Goal: Task Accomplishment & Management: Use online tool/utility

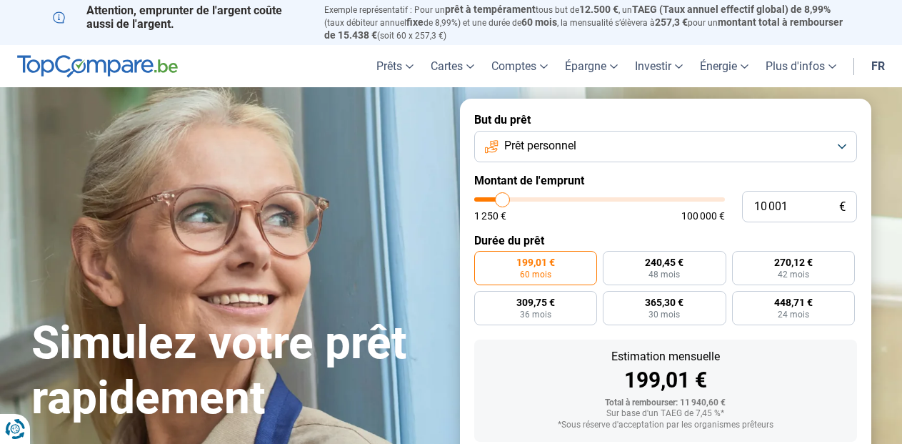
type input "10 250"
type input "10250"
type input "10 750"
type input "10750"
type input "11 000"
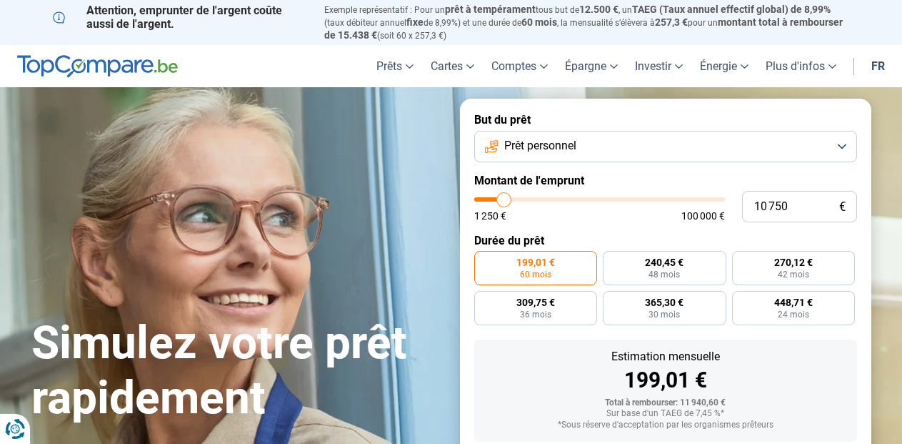
type input "11000"
type input "11 750"
type input "11750"
type input "12 250"
type input "12250"
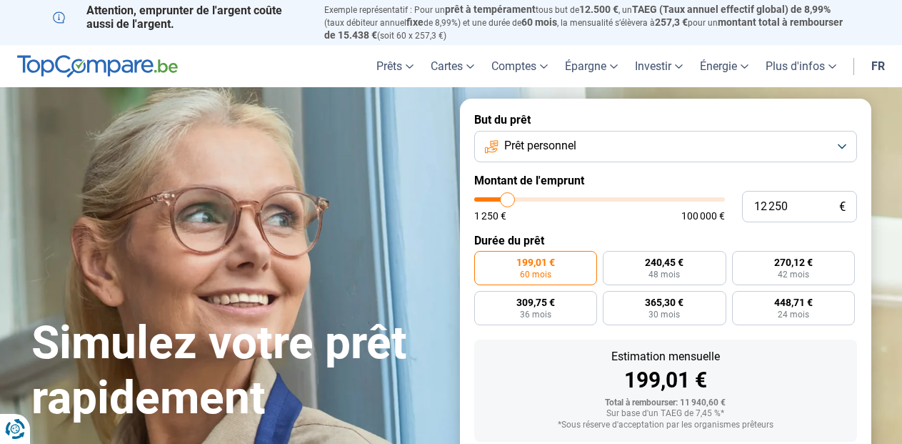
type input "12 500"
type input "12500"
type input "13 000"
type input "13000"
type input "13 750"
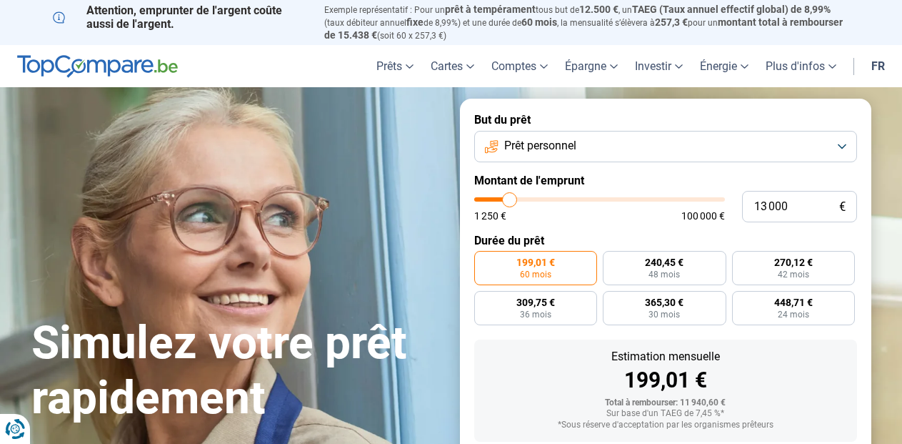
type input "13750"
type input "14 000"
type input "14000"
type input "14 750"
type input "14750"
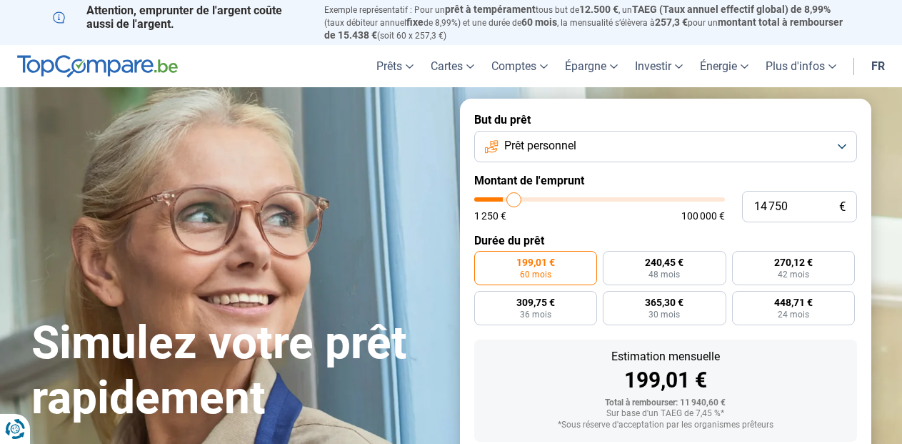
type input "15 250"
type input "15250"
type input "16 250"
type input "16250"
type input "17 750"
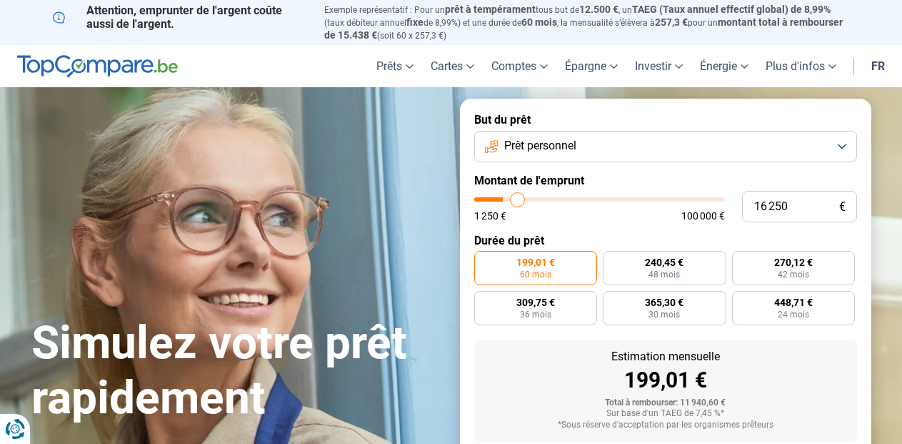
type input "17750"
type input "18 000"
type input "18000"
type input "18 250"
type input "18250"
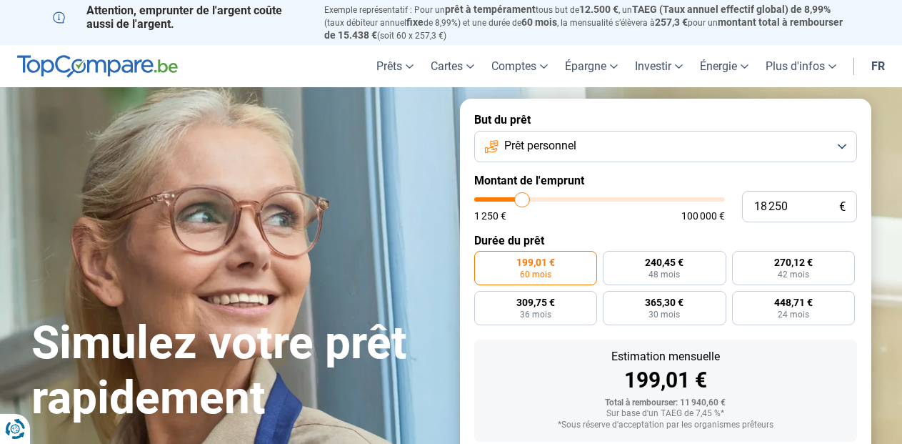
type input "18 500"
type input "18500"
type input "19 750"
type input "19750"
type input "20 750"
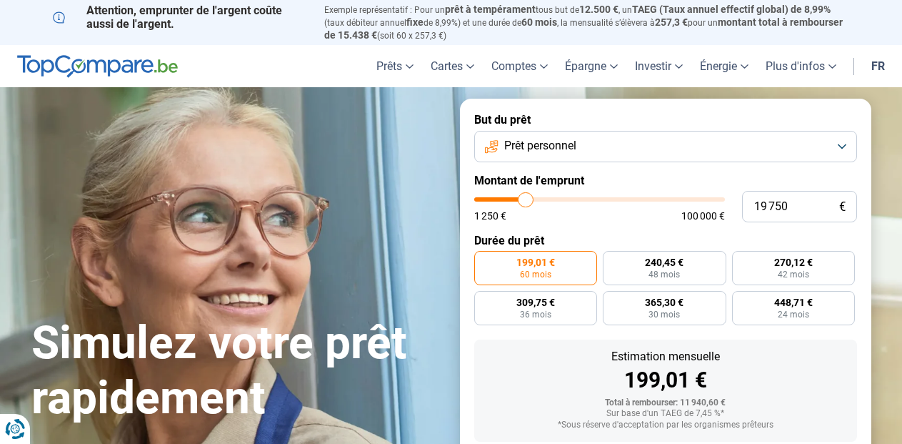
type input "20750"
type input "22 750"
type input "22750"
type input "24 500"
type input "24500"
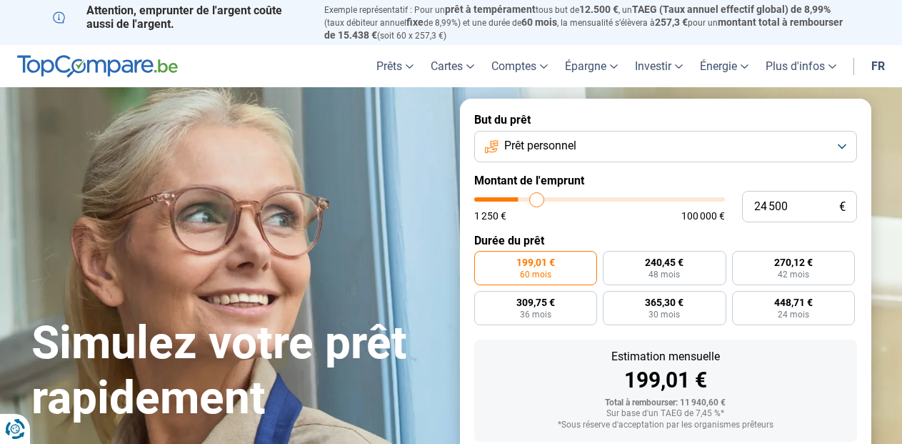
type input "25 750"
type input "25750"
type input "26 750"
type input "26750"
type input "27 000"
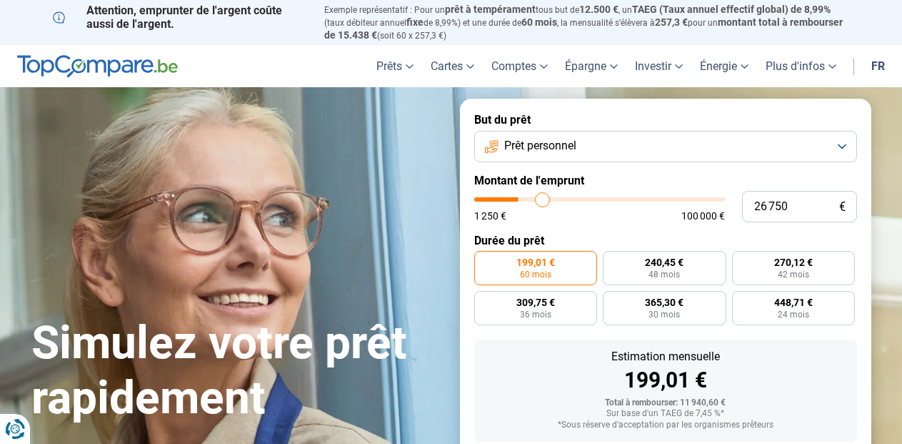
type input "27000"
type input "28 250"
type input "28250"
type input "29 750"
type input "29750"
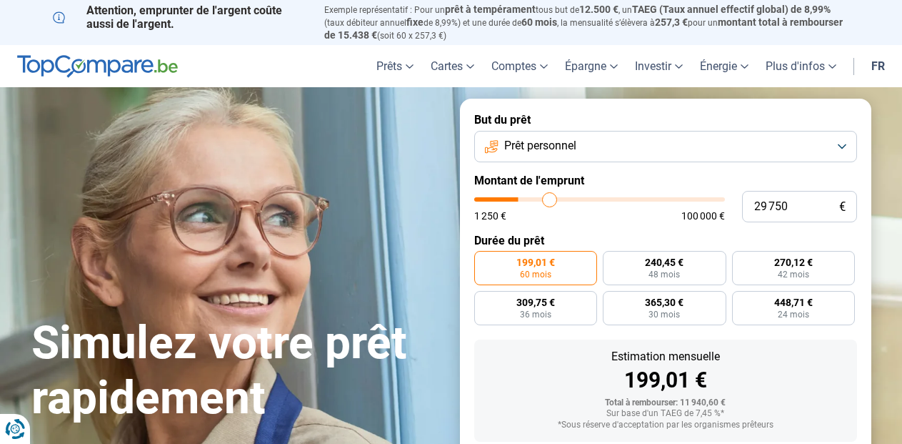
type input "30 250"
type input "30250"
type input "30 750"
type input "30750"
type input "31 500"
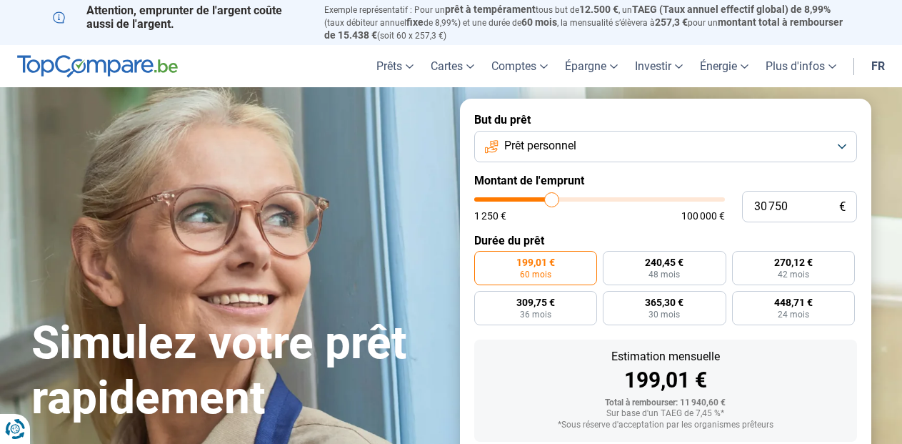
type input "31500"
type input "32 750"
type input "32750"
type input "33 750"
type input "33750"
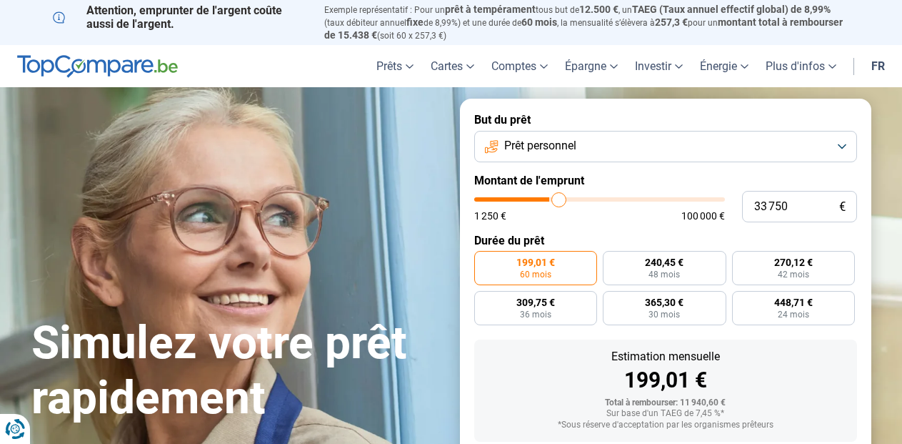
type input "35 000"
type input "35000"
type input "36 250"
type input "36250"
type input "36 750"
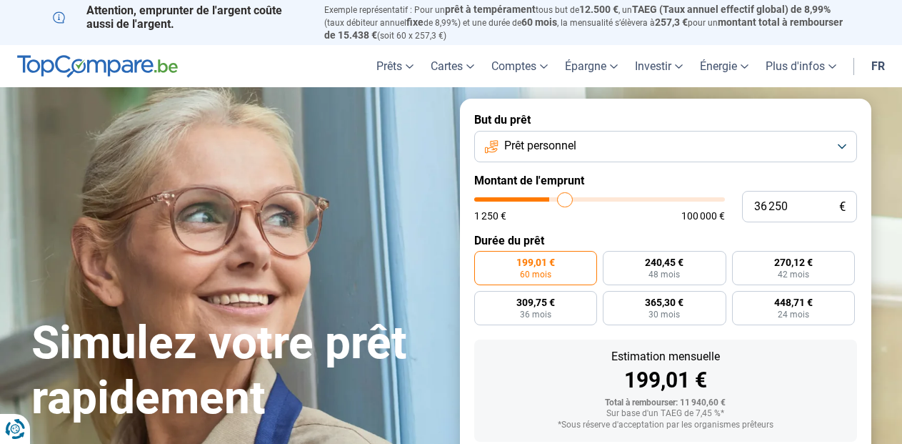
type input "36750"
type input "37 500"
type input "37500"
type input "39 500"
type input "39500"
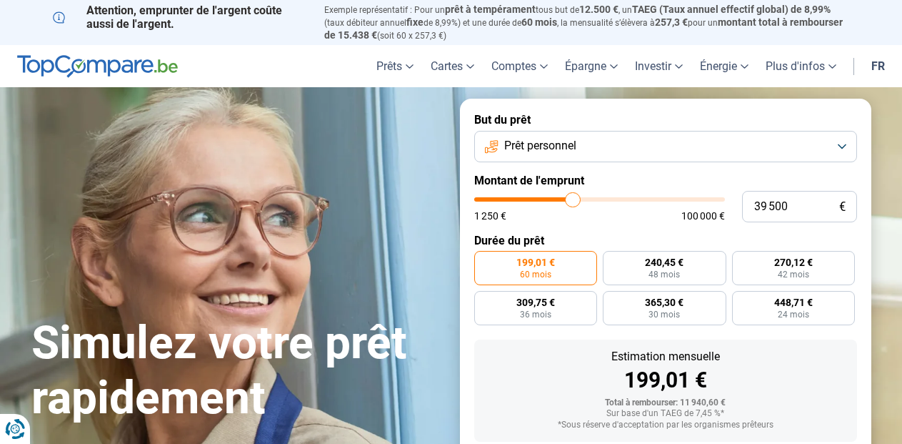
type input "42 250"
type input "42250"
type input "44 000"
type input "44000"
type input "44 500"
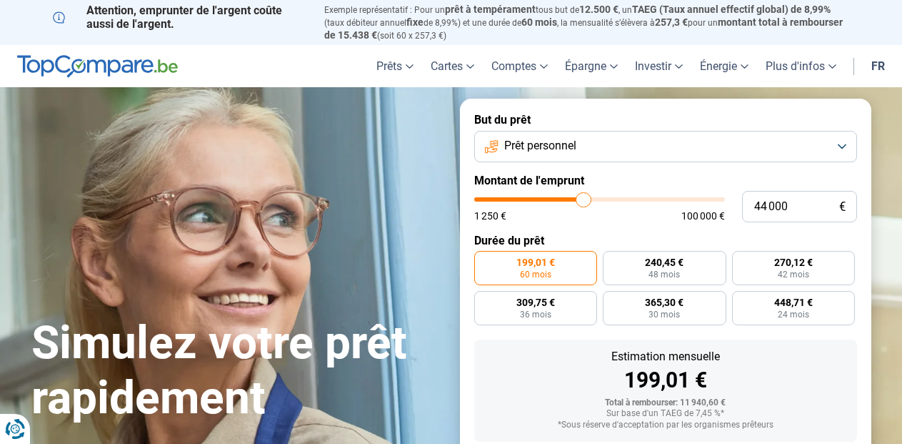
type input "44500"
type input "44 250"
type input "44250"
type input "44 000"
type input "44000"
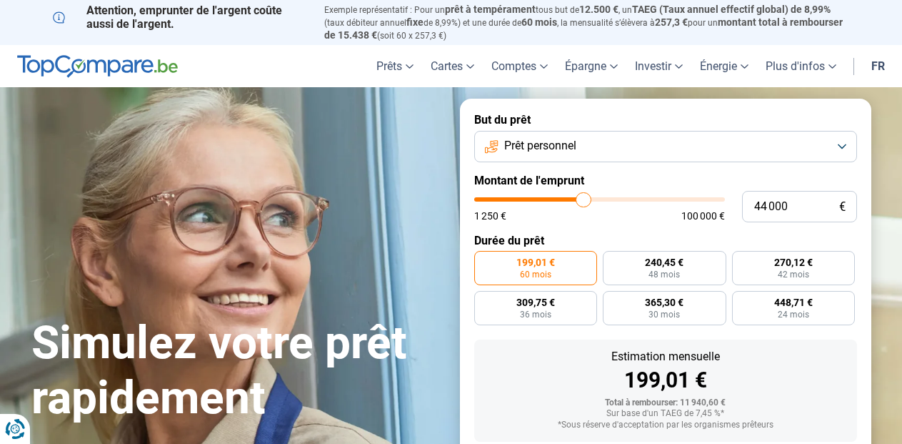
type input "43 750"
type input "43750"
type input "43 500"
type input "43500"
type input "43 000"
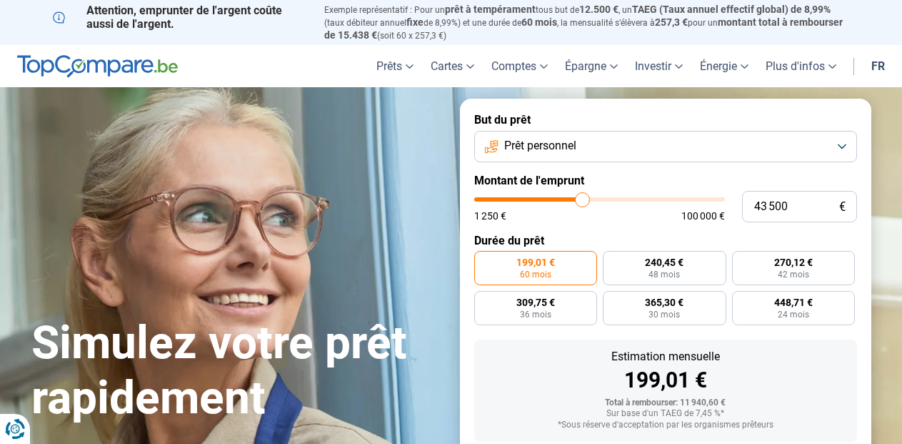
type input "43000"
type input "42 750"
type input "42750"
type input "42 500"
type input "42500"
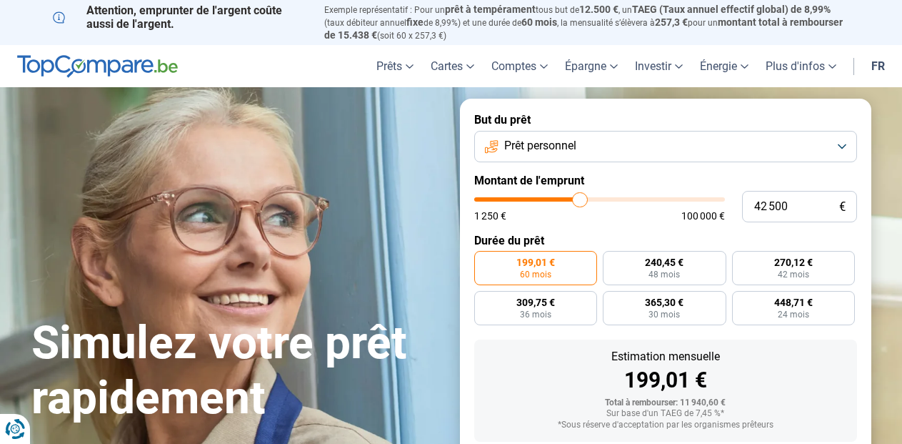
type input "42 250"
type input "42250"
type input "42 000"
type input "42000"
type input "41 250"
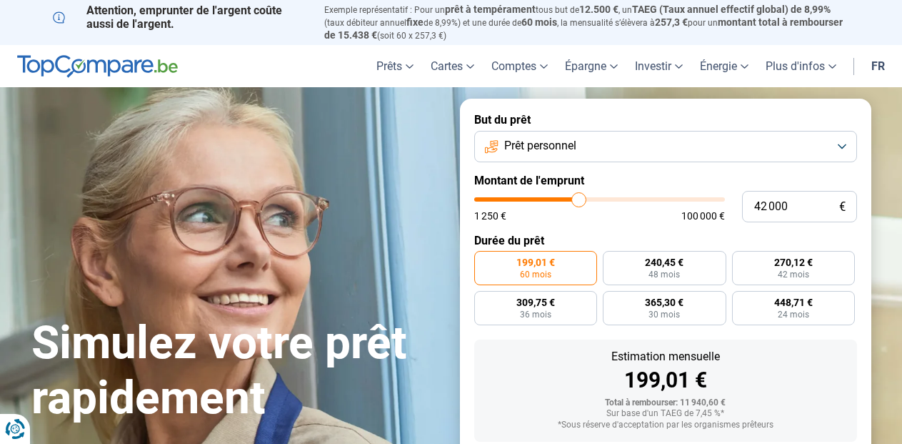
type input "41250"
type input "41 000"
type input "41000"
type input "40 750"
type input "40750"
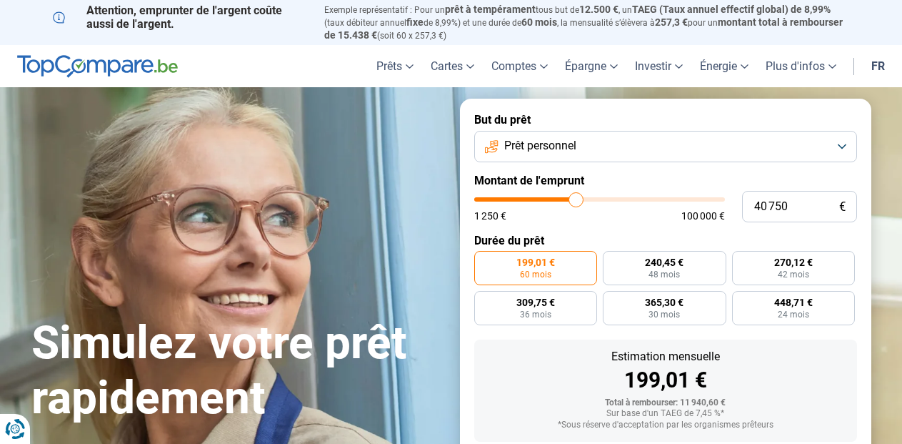
type input "40 500"
type input "40500"
type input "40 000"
type input "40000"
type input "39 750"
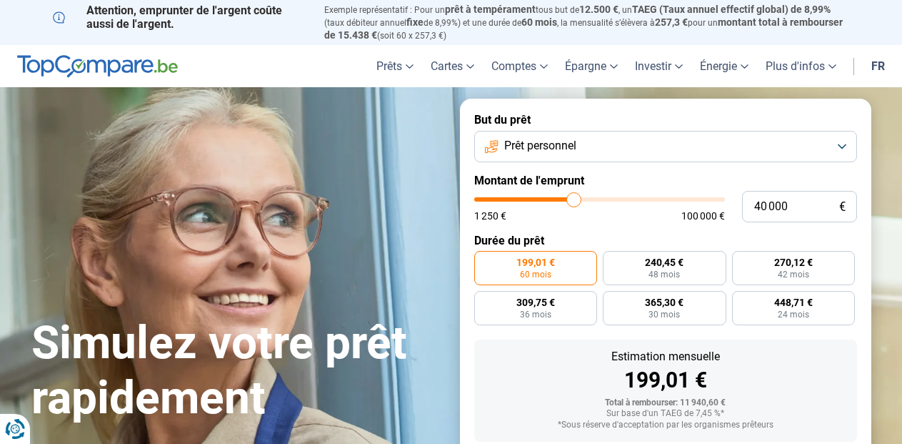
type input "39750"
type input "39 500"
type input "39500"
type input "39 250"
type input "39250"
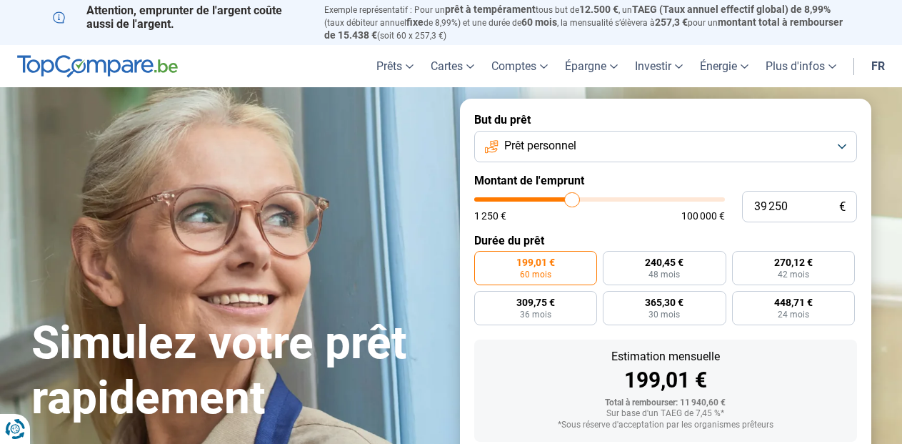
type input "39 500"
type input "39500"
type input "39 750"
type input "39750"
type input "40 000"
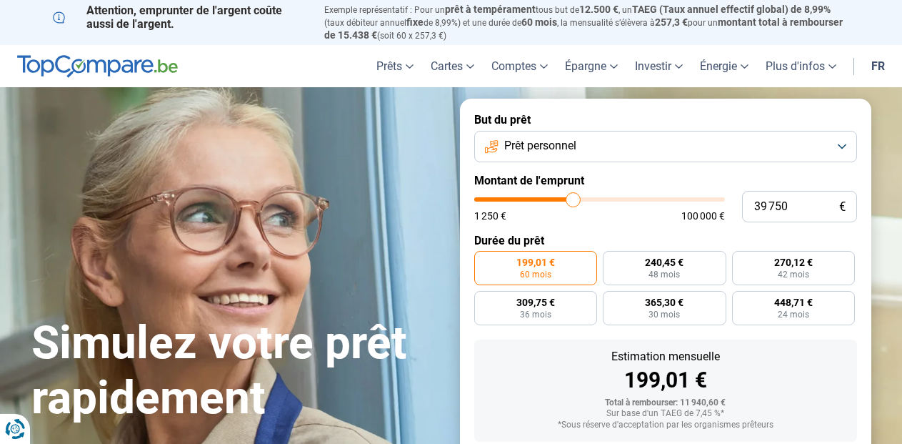
type input "40000"
type input "40 500"
type input "40500"
type input "40 750"
type input "40750"
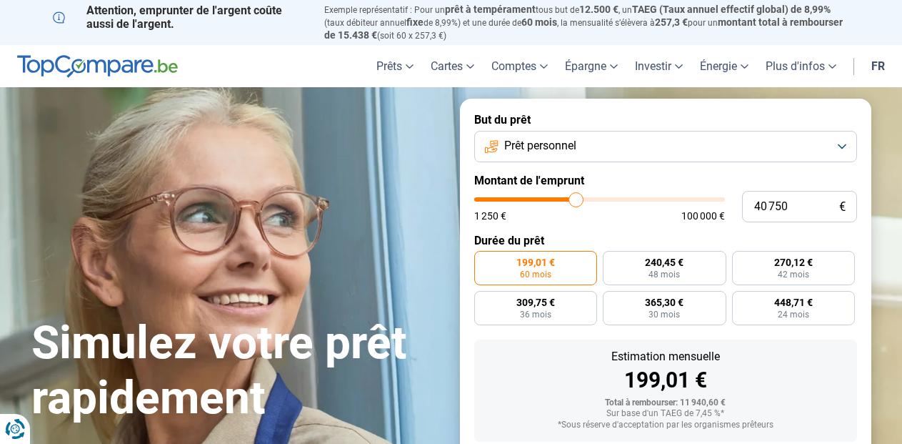
type input "40 500"
type input "40500"
type input "40 000"
type input "40000"
type input "39 750"
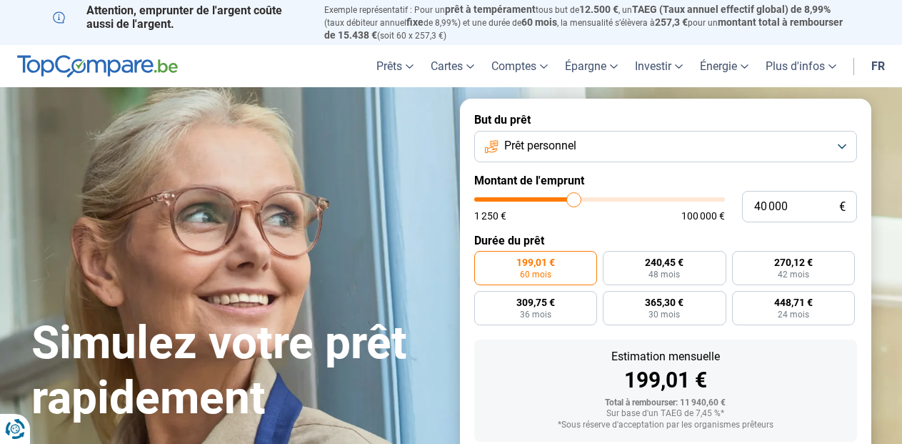
type input "39750"
type input "39 250"
type input "39250"
type input "38 750"
type input "38750"
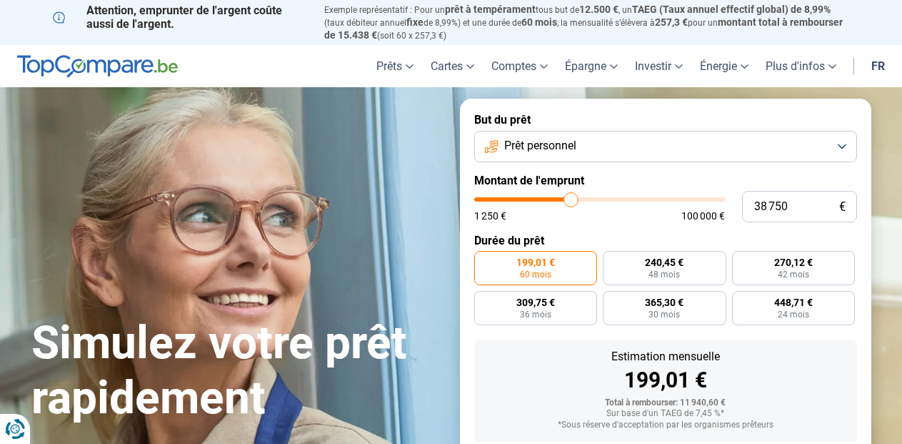
type input "38 250"
type input "38250"
type input "38 750"
type input "38750"
type input "39 000"
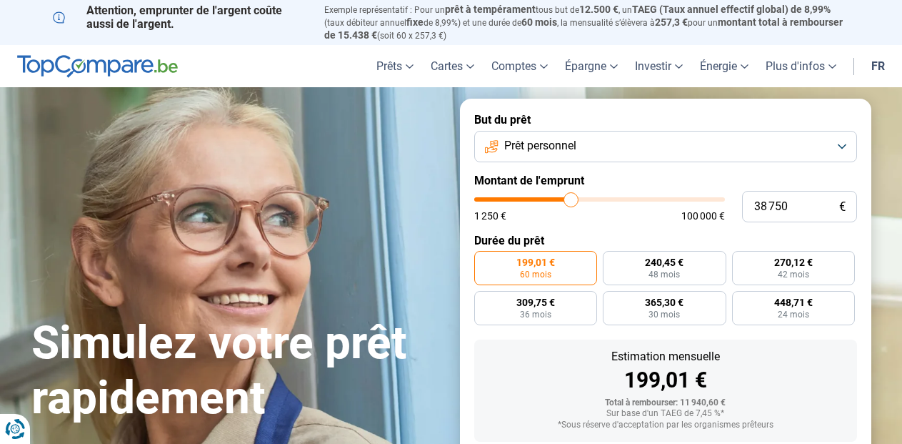
type input "39000"
type input "39 750"
type input "39750"
type input "40 000"
type input "40000"
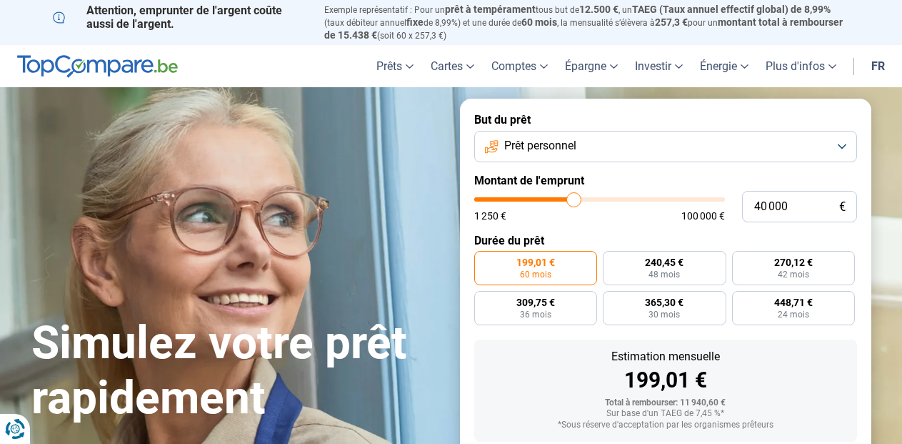
type input "40 500"
type input "40500"
type input "40 750"
type input "40750"
type input "40 500"
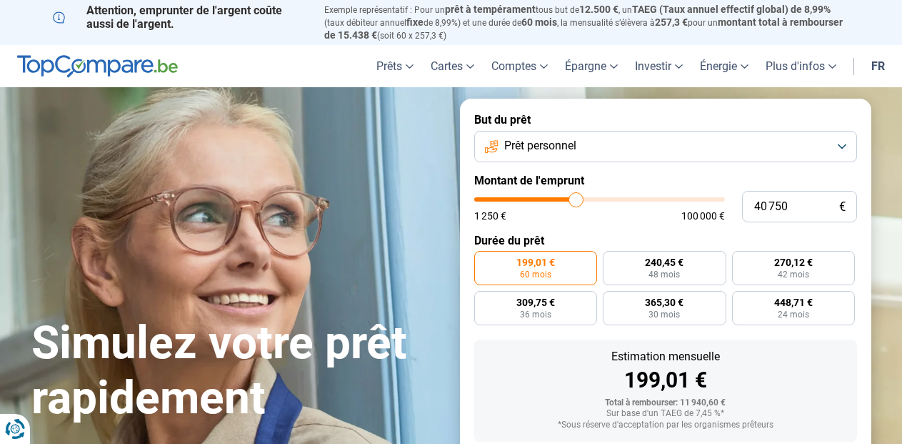
type input "40500"
type input "39 750"
drag, startPoint x: 503, startPoint y: 199, endPoint x: 574, endPoint y: 203, distance: 70.9
type input "39750"
click at [574, 201] on input "range" at bounding box center [599, 199] width 251 height 4
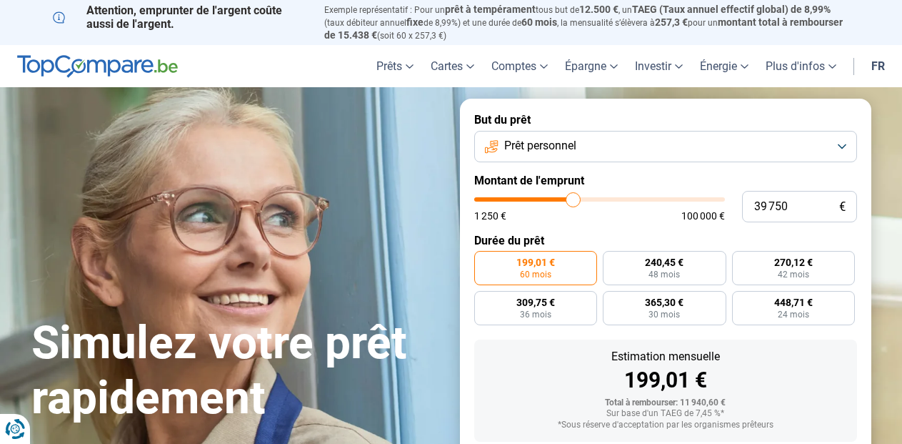
radio input "false"
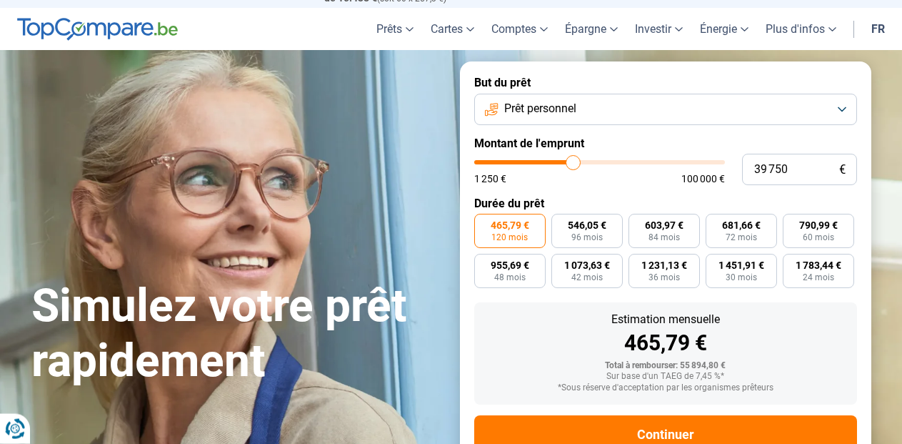
scroll to position [8, 0]
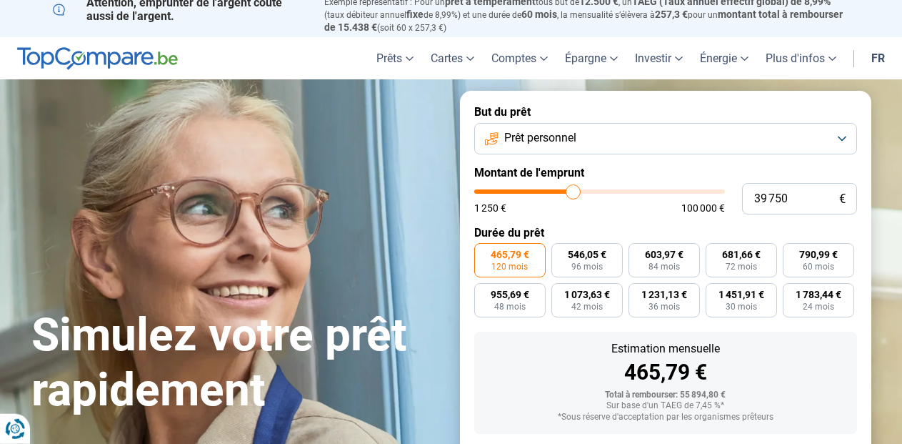
type input "39 000"
type input "39000"
type input "39 500"
type input "39500"
type input "40 500"
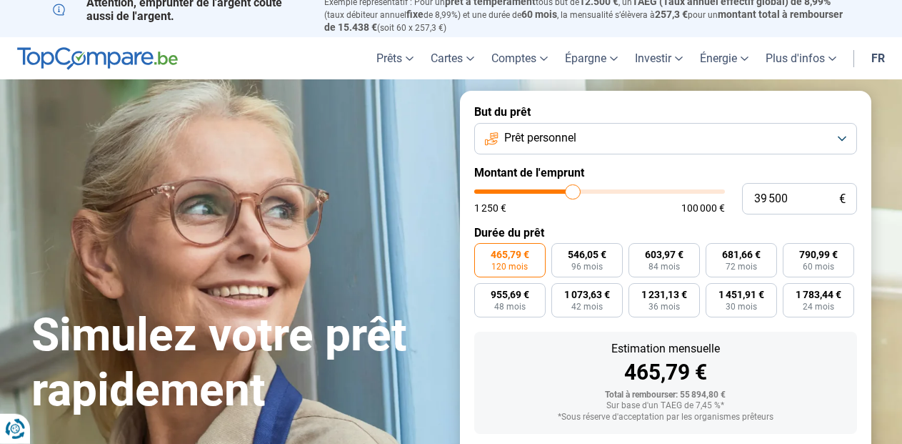
type input "40500"
type input "40 750"
type input "40750"
type input "41 000"
type input "41000"
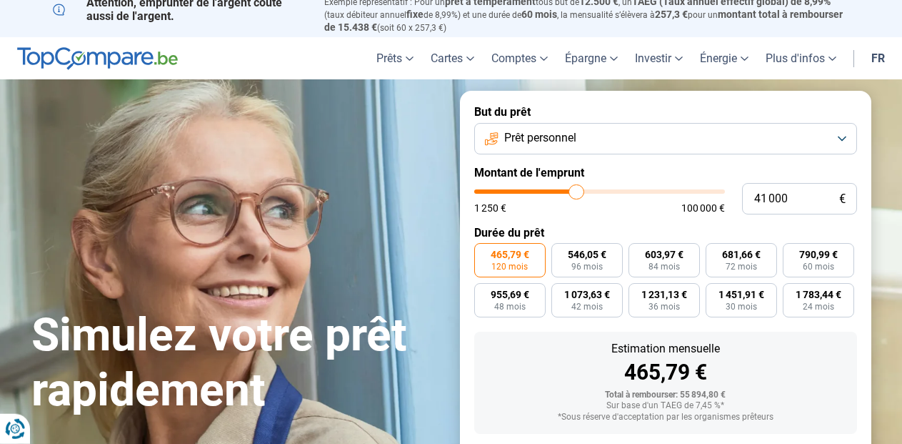
type input "41 250"
type input "41250"
type input "41 000"
type input "41000"
type input "40 750"
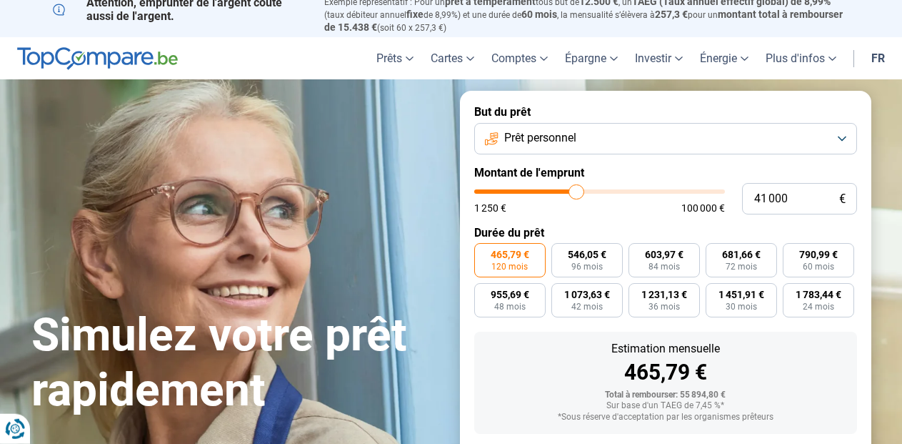
type input "40750"
type input "40 500"
type input "40500"
click at [575, 189] on input "range" at bounding box center [599, 191] width 251 height 4
